Goal: Task Accomplishment & Management: Manage account settings

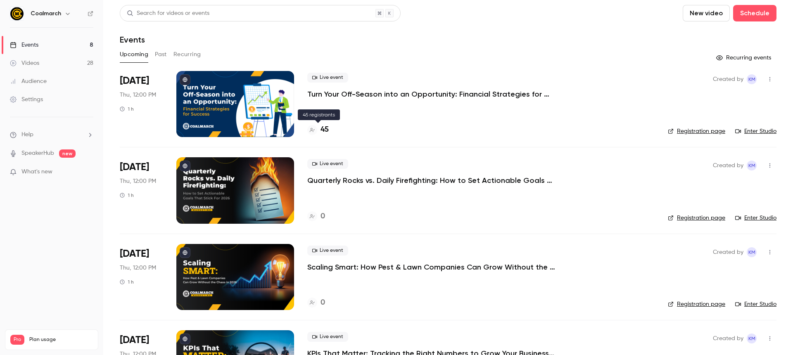
click at [326, 129] on h4 "45" at bounding box center [324, 129] width 8 height 11
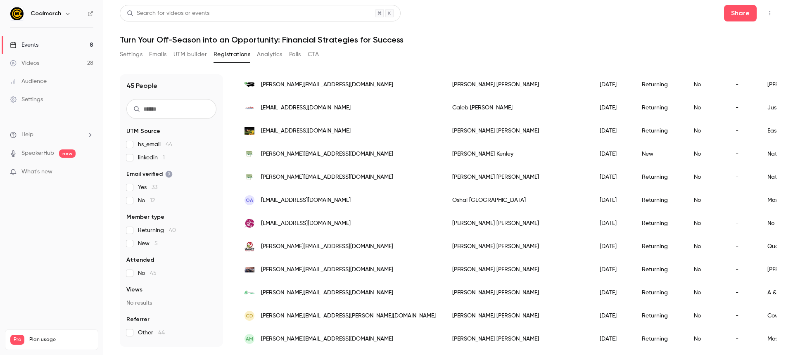
scroll to position [9, 0]
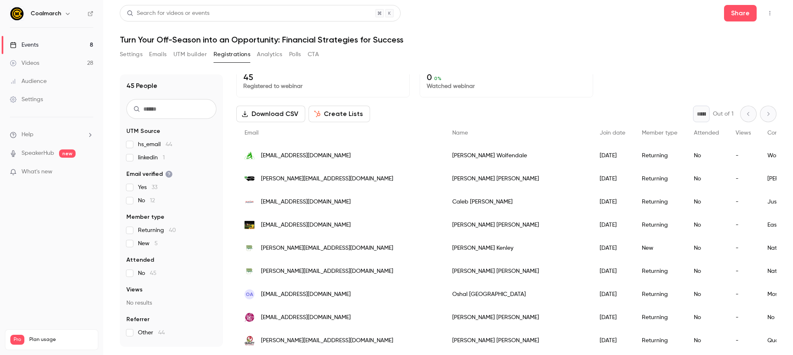
click at [41, 96] on div "Settings" at bounding box center [26, 99] width 33 height 8
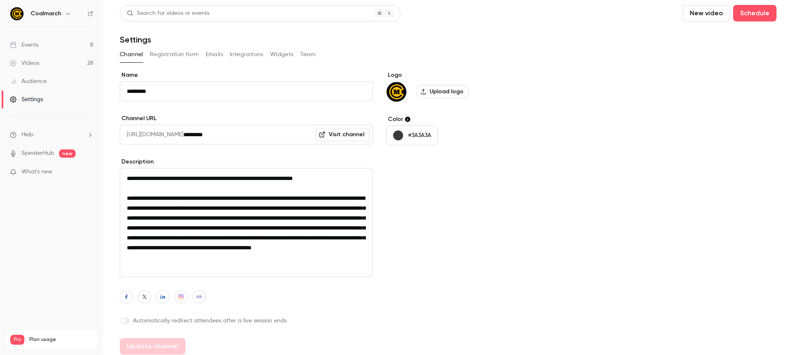
click at [234, 57] on button "Integrations" at bounding box center [247, 54] width 34 height 13
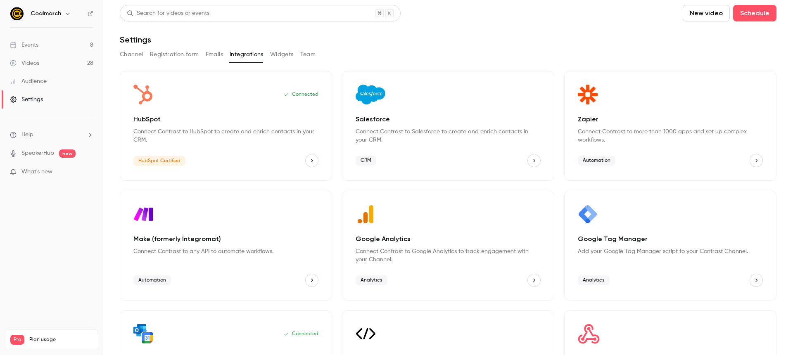
click at [305, 157] on button "HubSpot" at bounding box center [311, 160] width 13 height 13
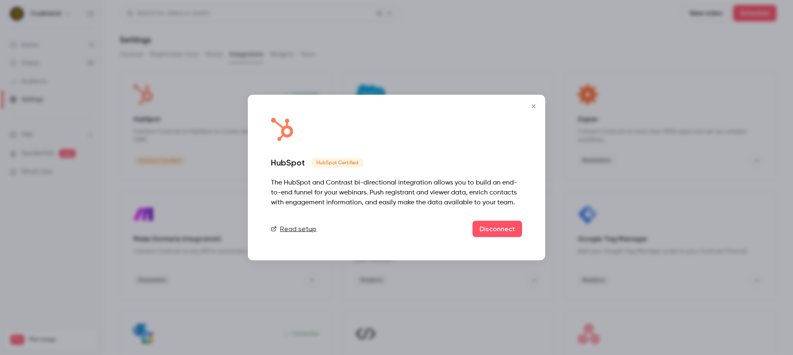
click at [532, 111] on button "Close" at bounding box center [533, 106] width 17 height 17
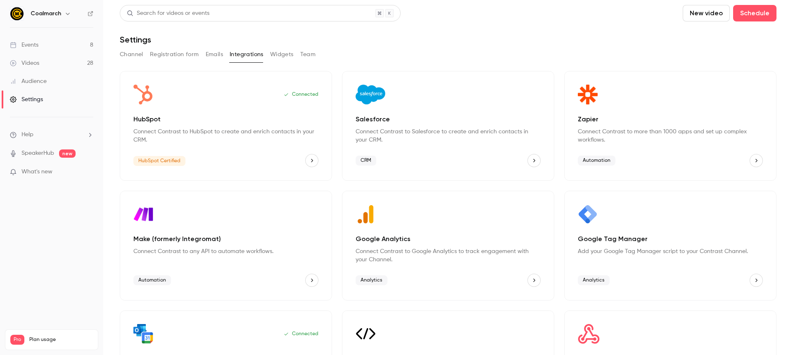
click at [150, 97] on img "HubSpot" at bounding box center [143, 95] width 20 height 20
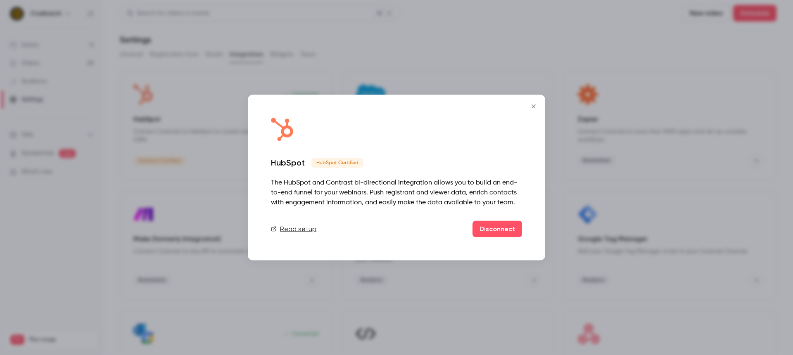
click at [150, 97] on div at bounding box center [396, 177] width 793 height 355
